Goal: Task Accomplishment & Management: Manage account settings

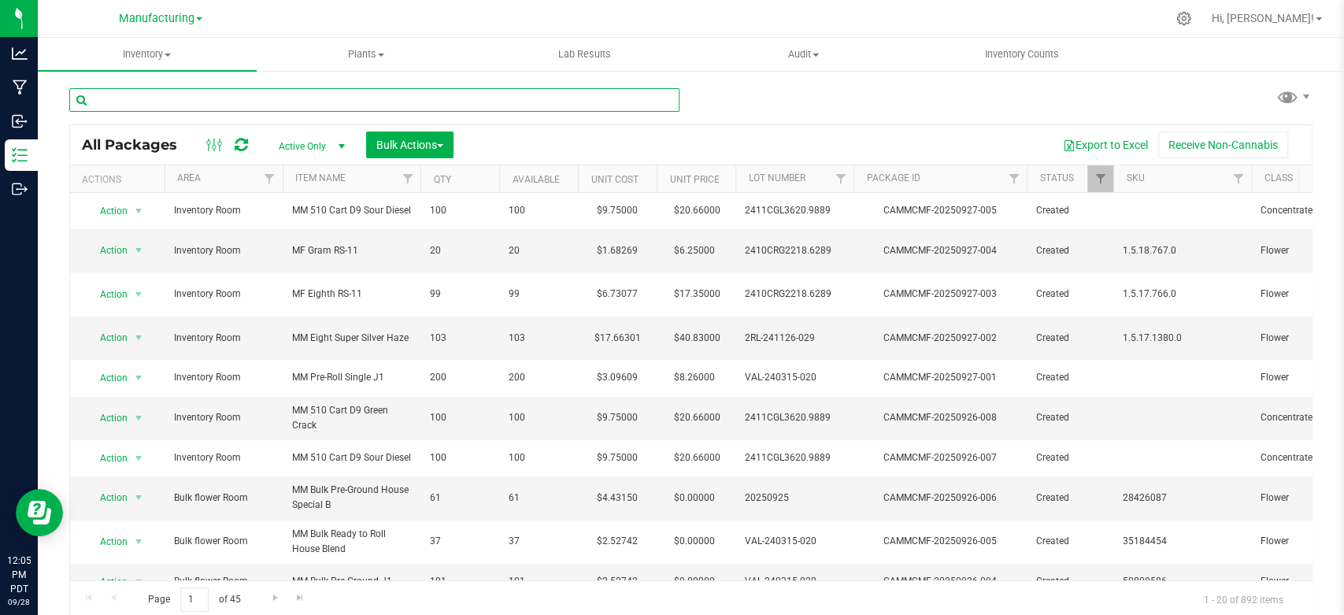
click at [139, 106] on input "text" at bounding box center [374, 100] width 610 height 24
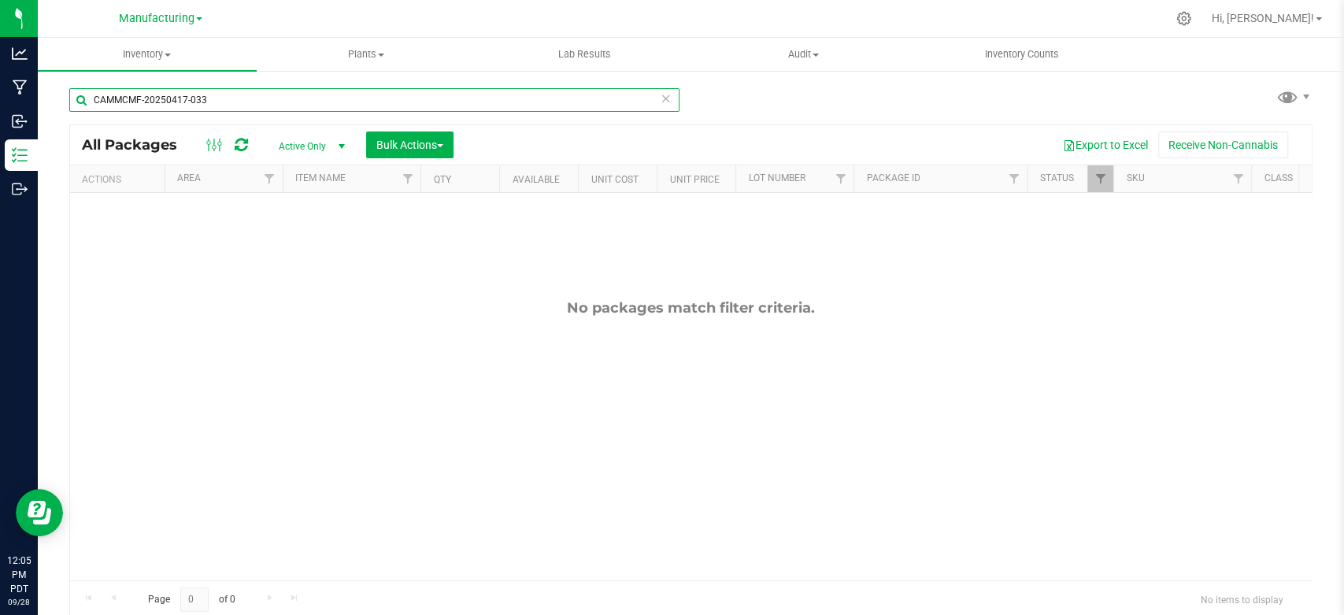
type input "CAMMCMF-20250417-033"
click at [321, 135] on span "Active Only" at bounding box center [308, 146] width 87 height 22
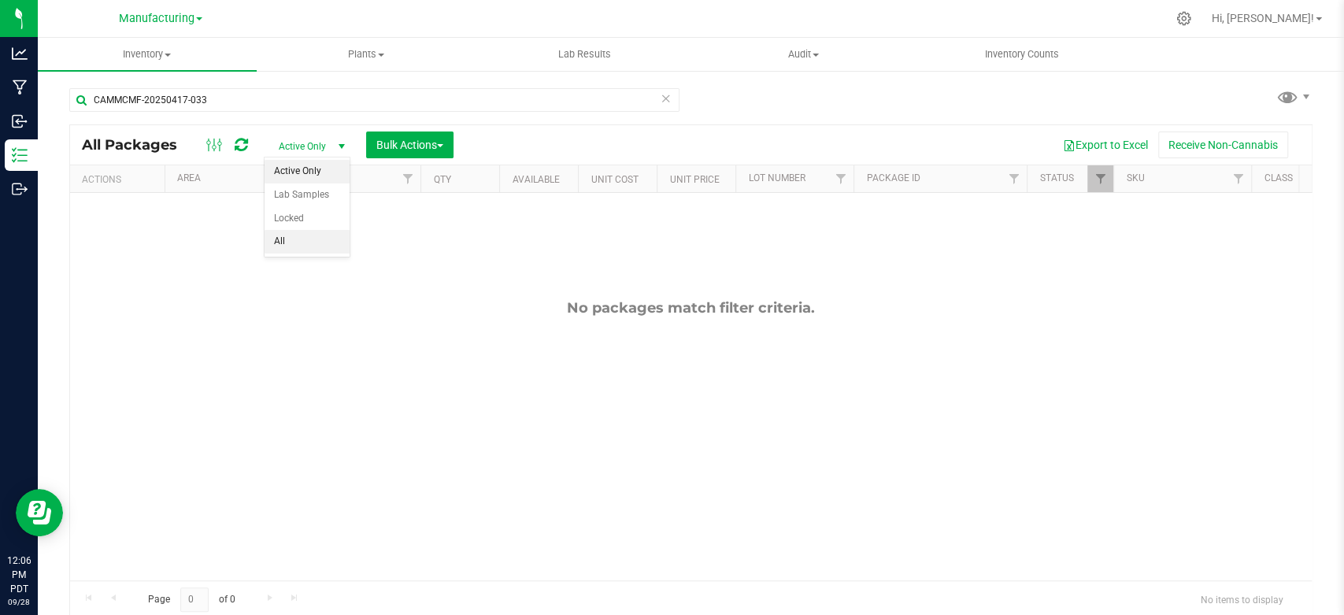
click at [283, 235] on li "All" at bounding box center [307, 242] width 85 height 24
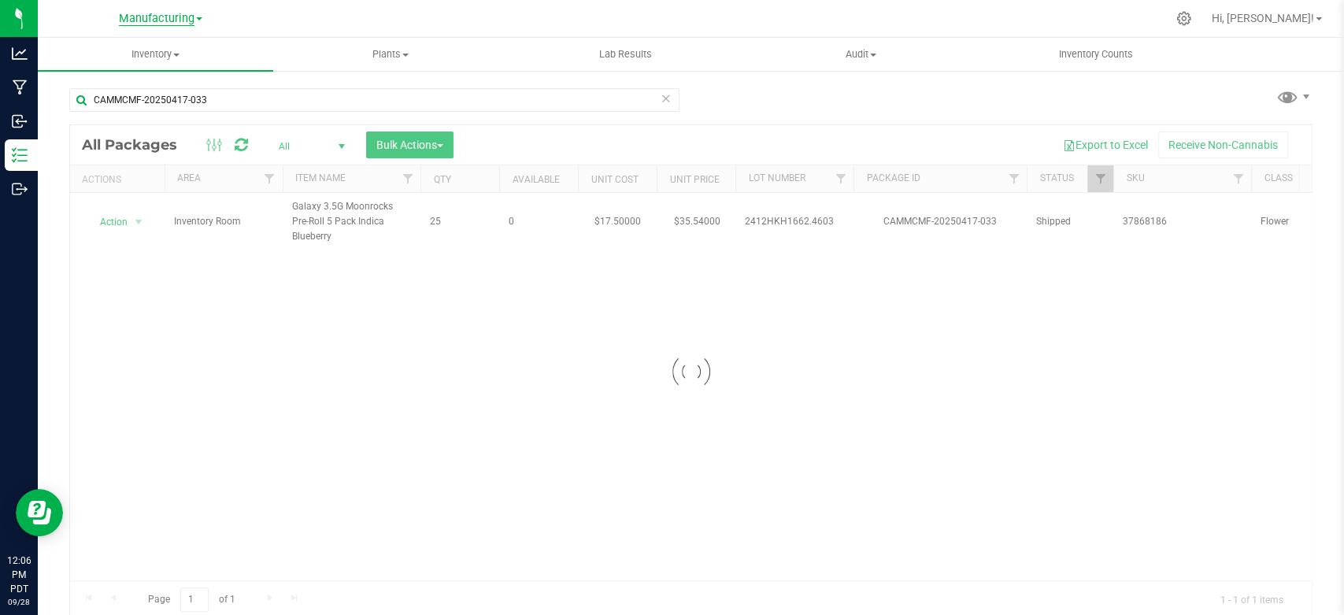
click at [183, 17] on span "Manufacturing" at bounding box center [157, 19] width 76 height 14
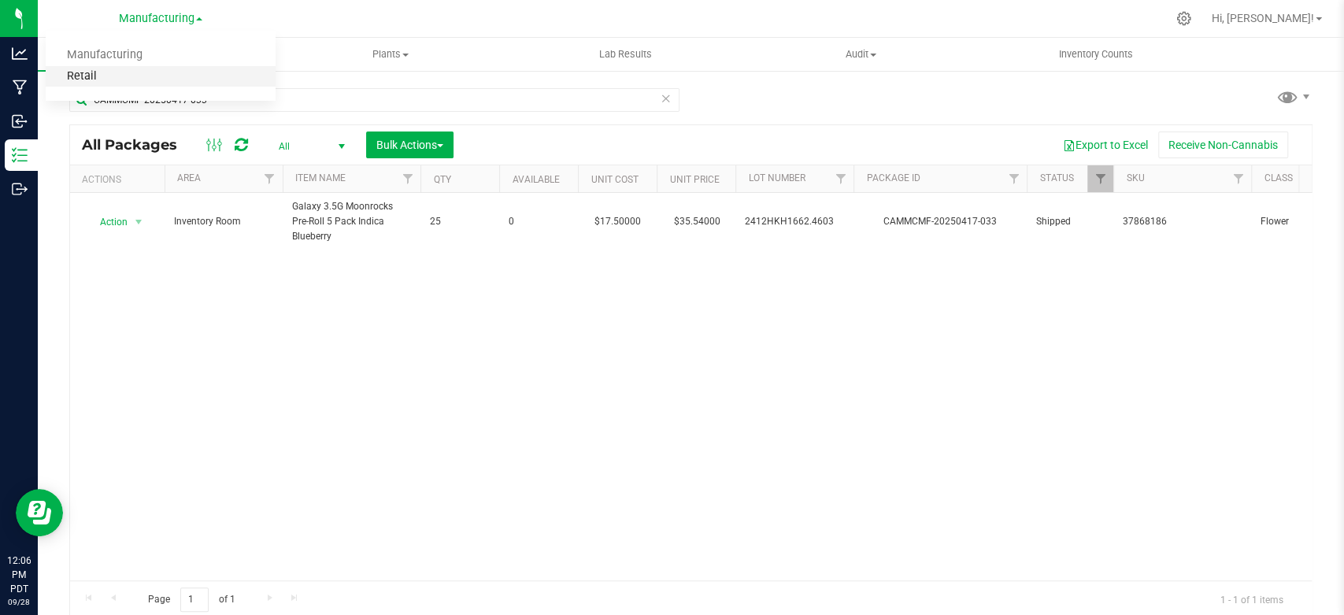
click at [94, 86] on link "Retail" at bounding box center [161, 76] width 230 height 21
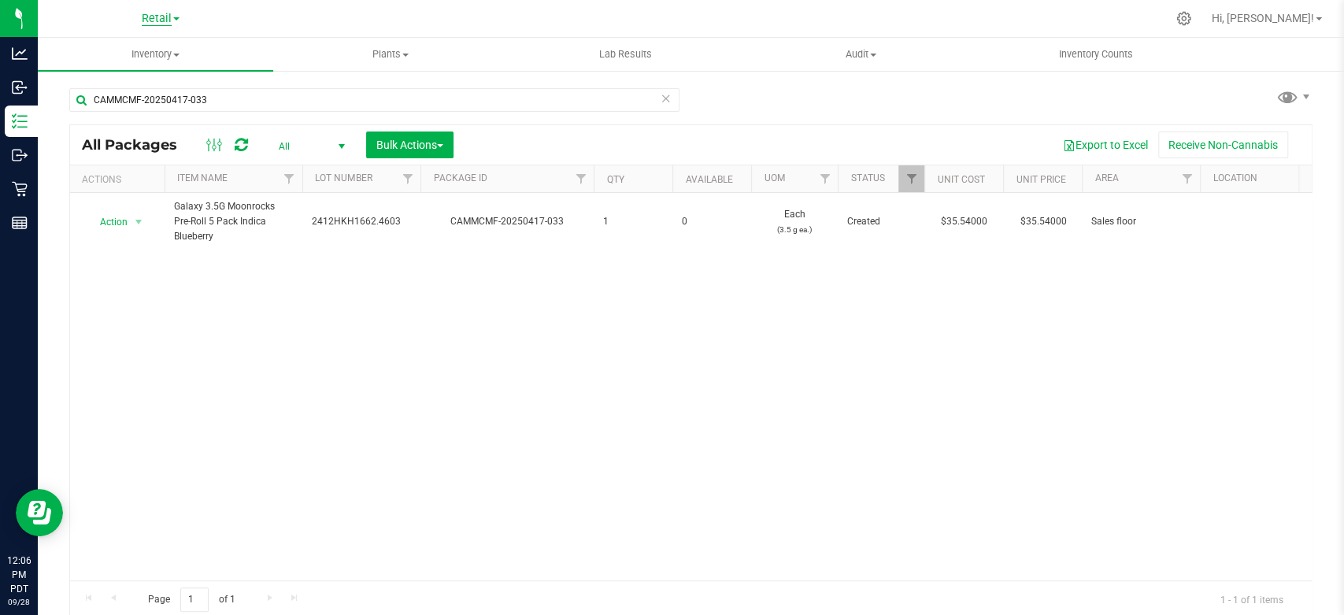
click at [168, 14] on span "Retail" at bounding box center [157, 19] width 30 height 14
click at [154, 61] on link "Manufacturing" at bounding box center [161, 55] width 230 height 21
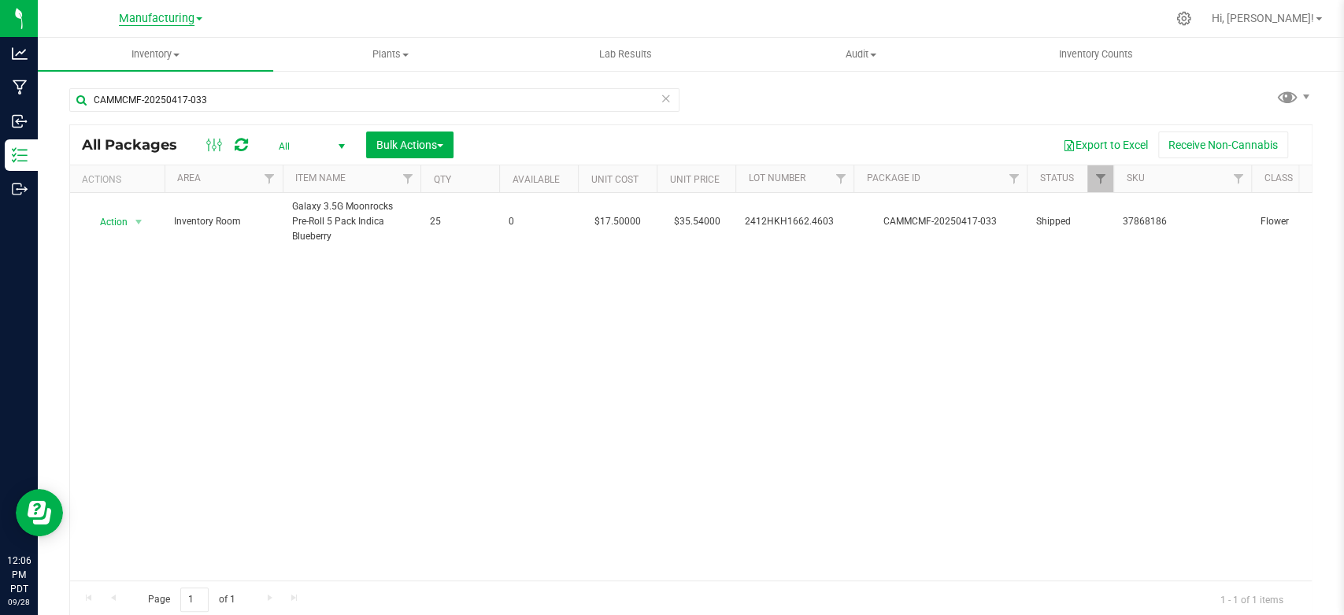
click at [177, 25] on span "Manufacturing" at bounding box center [157, 19] width 76 height 14
click at [116, 73] on link "Retail" at bounding box center [161, 76] width 230 height 21
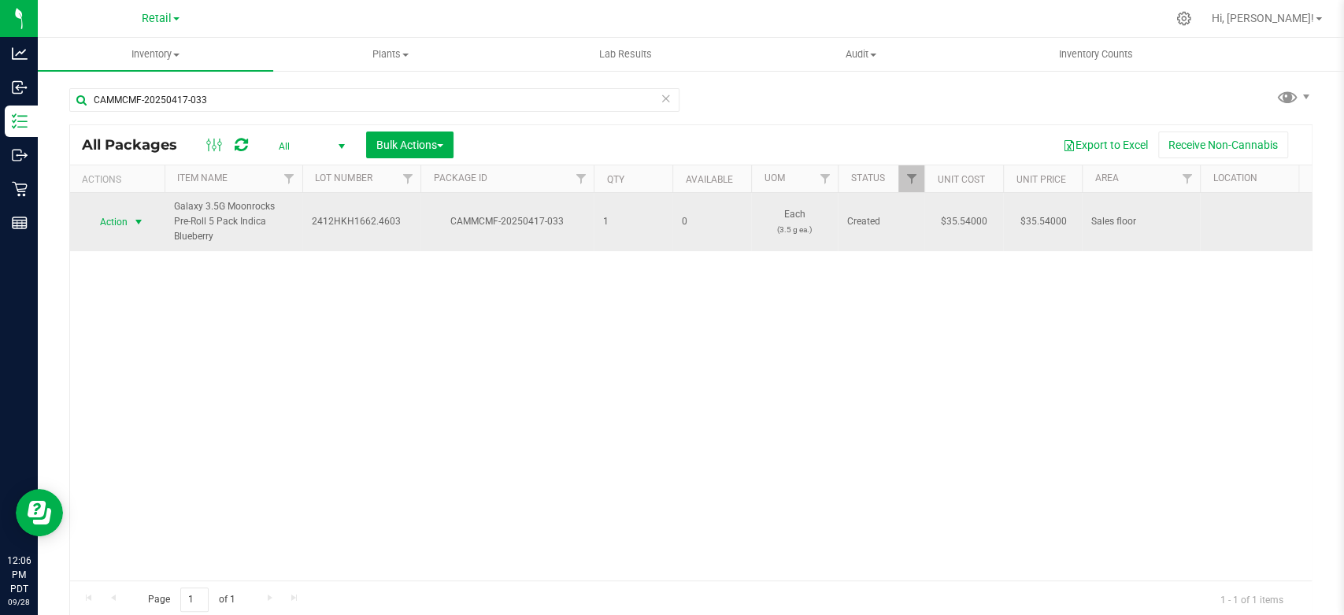
click at [118, 213] on span "Action" at bounding box center [107, 222] width 43 height 22
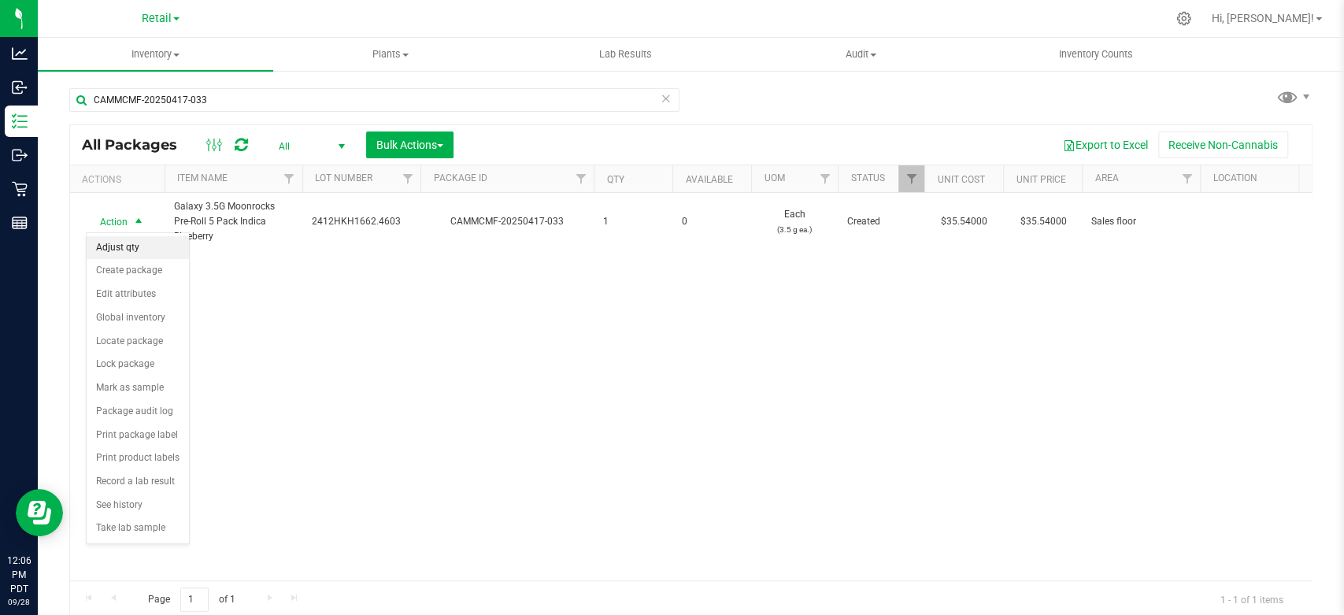
click at [124, 250] on li "Adjust qty" at bounding box center [138, 248] width 102 height 24
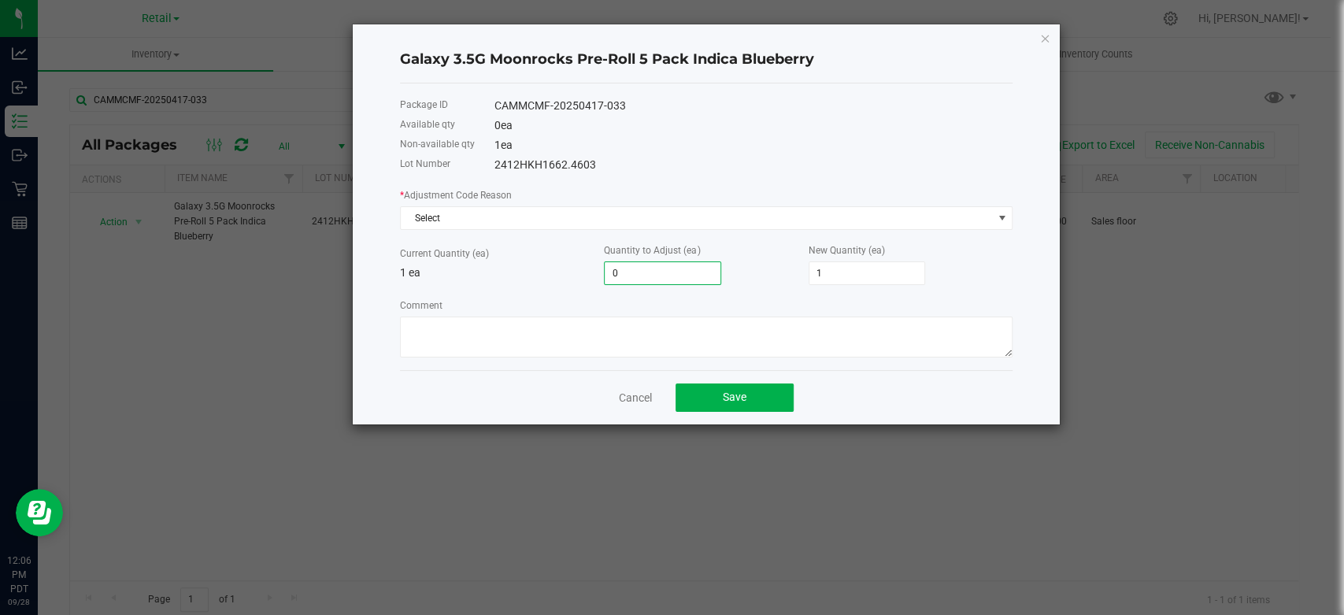
click at [643, 279] on input "0" at bounding box center [663, 273] width 116 height 22
type input "1"
type input "2"
type input "1"
click at [550, 265] on p "1 ea" at bounding box center [502, 273] width 204 height 17
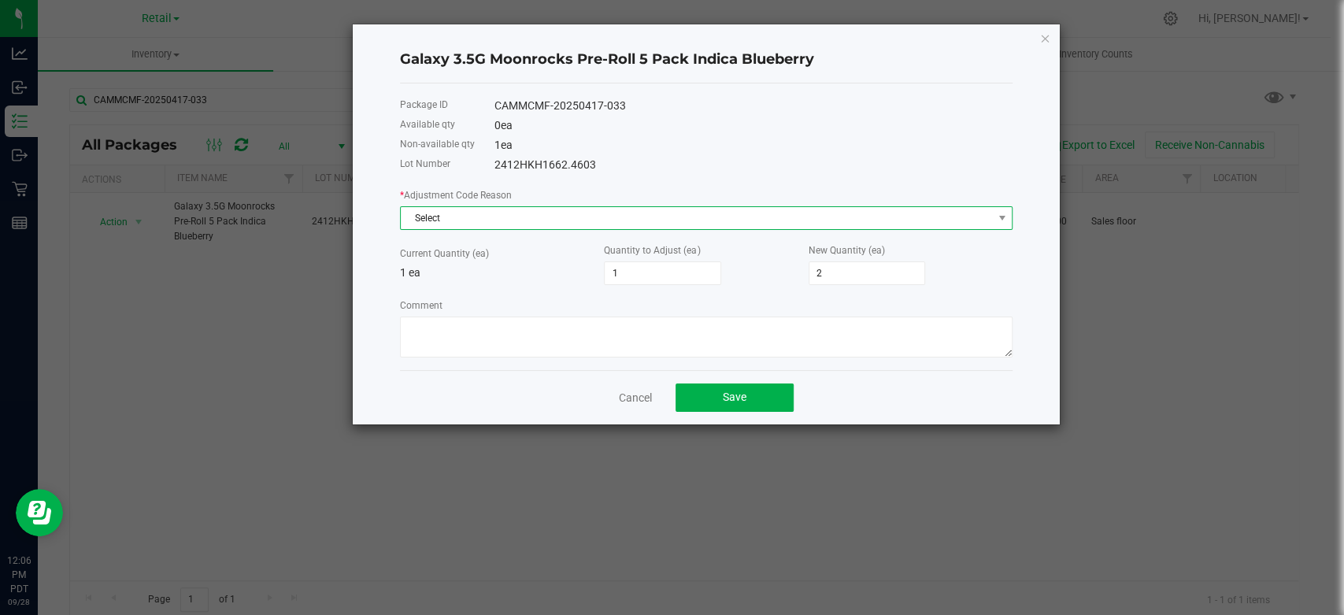
click at [551, 217] on span "Select" at bounding box center [696, 218] width 591 height 22
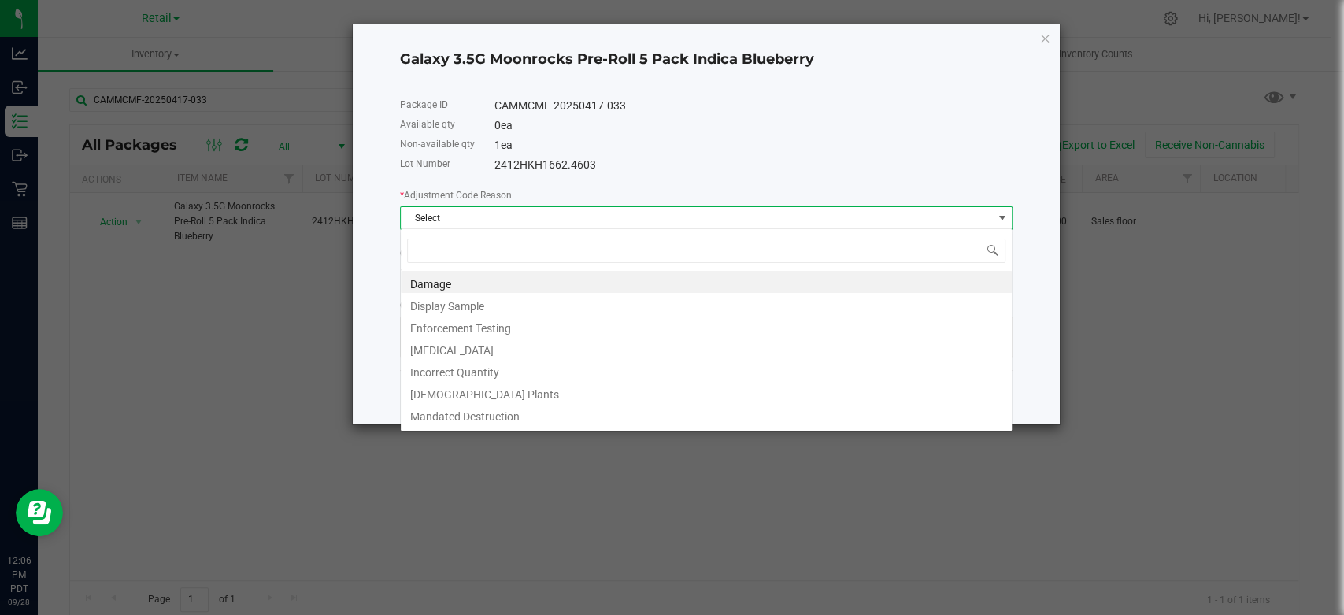
scroll to position [23, 612]
click at [450, 376] on li "Incorrect Quantity" at bounding box center [706, 370] width 611 height 22
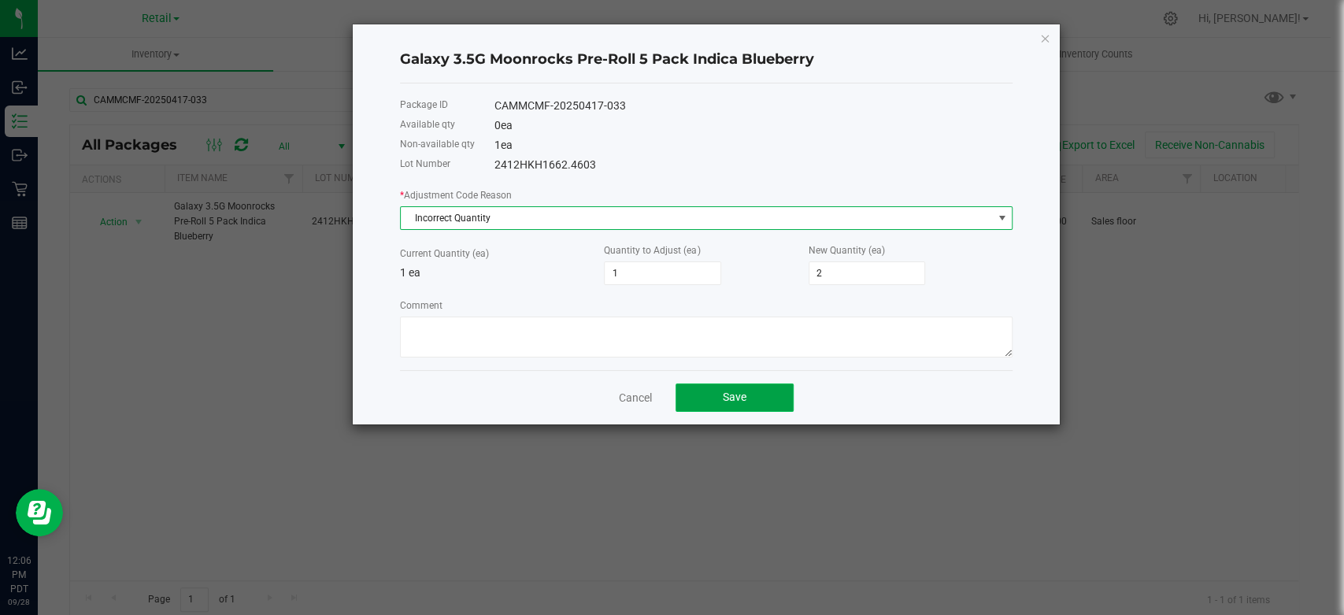
click at [728, 397] on span "Save" at bounding box center [735, 397] width 24 height 13
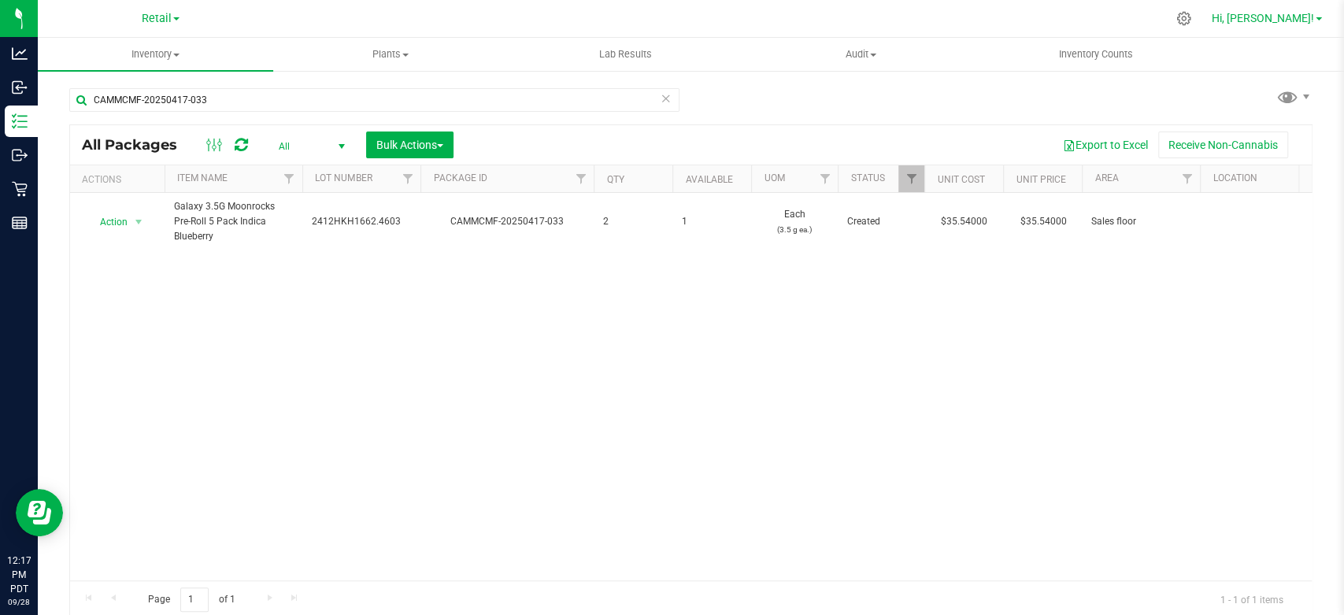
click at [1294, 17] on span "Hi, [PERSON_NAME]!" at bounding box center [1263, 18] width 102 height 13
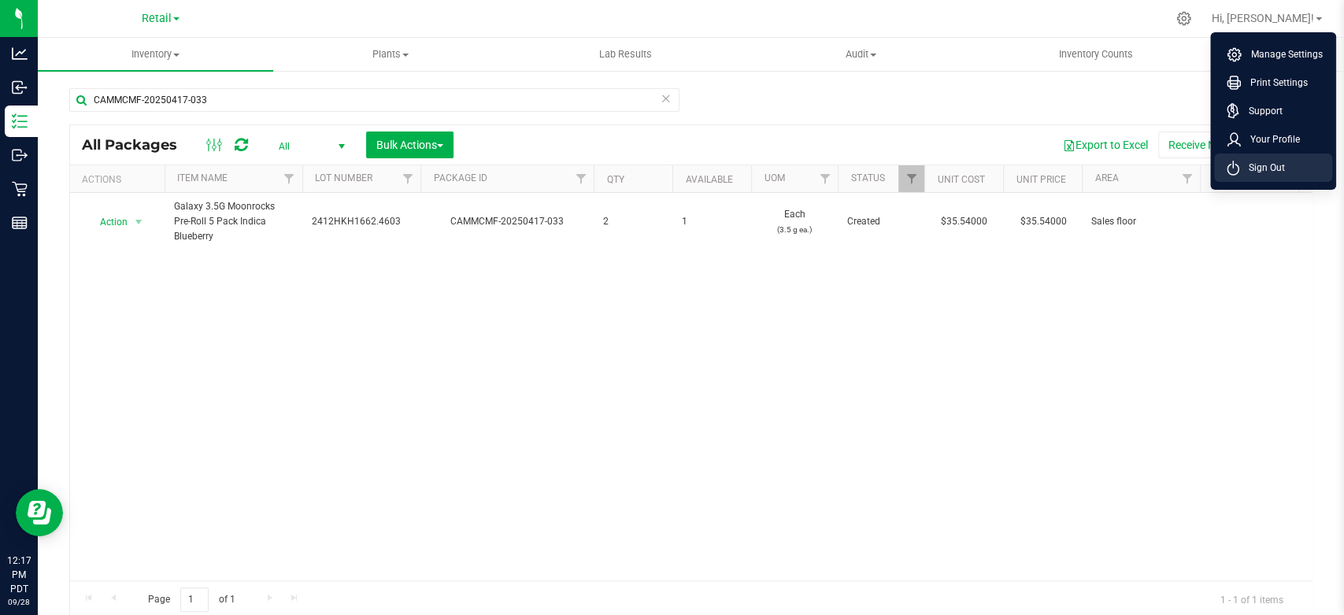
click at [1276, 176] on li "Sign Out" at bounding box center [1273, 168] width 118 height 28
